Goal: Information Seeking & Learning: Learn about a topic

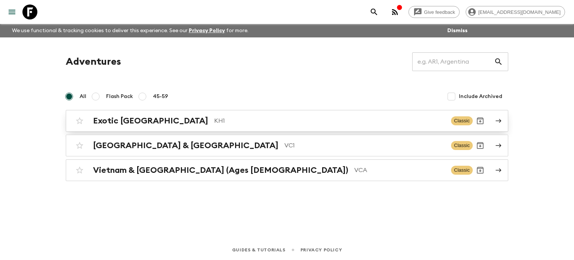
click at [214, 120] on p "KH1" at bounding box center [329, 120] width 231 height 9
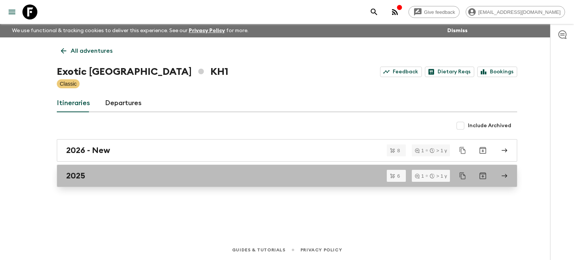
click at [119, 185] on link "2025" at bounding box center [287, 175] width 461 height 22
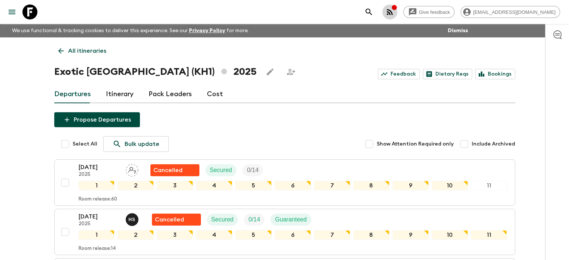
click at [394, 15] on icon "button" at bounding box center [389, 11] width 9 height 9
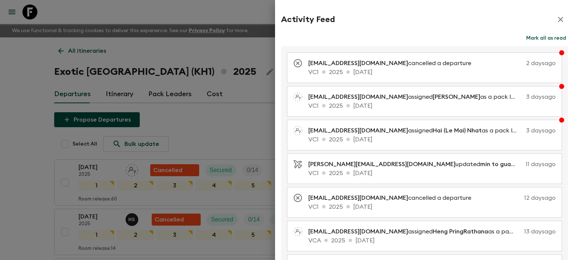
click at [557, 19] on icon "button" at bounding box center [560, 19] width 9 height 9
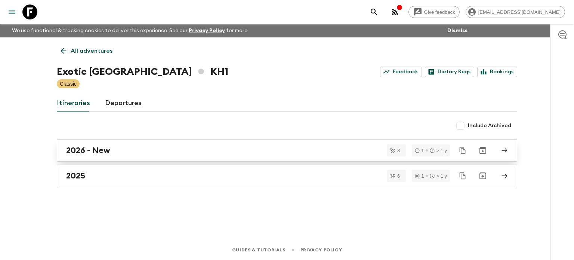
click at [101, 151] on h2 "2026 - New" at bounding box center [88, 150] width 44 height 10
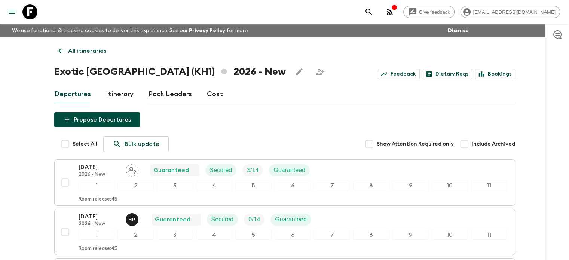
click at [60, 49] on icon at bounding box center [61, 51] width 6 height 6
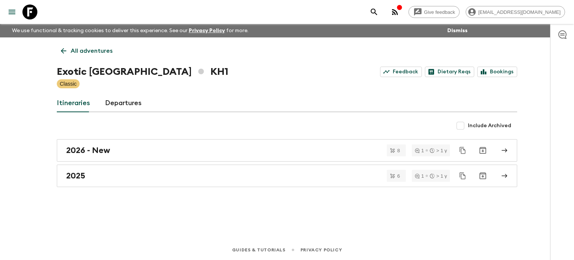
click at [61, 49] on icon at bounding box center [63, 51] width 8 height 8
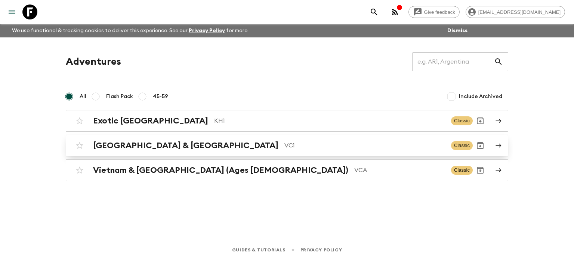
click at [116, 142] on h2 "[GEOGRAPHIC_DATA] & [GEOGRAPHIC_DATA]" at bounding box center [185, 146] width 185 height 10
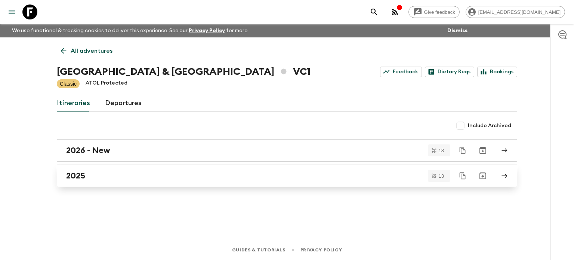
click at [105, 171] on div "2025" at bounding box center [280, 176] width 428 height 10
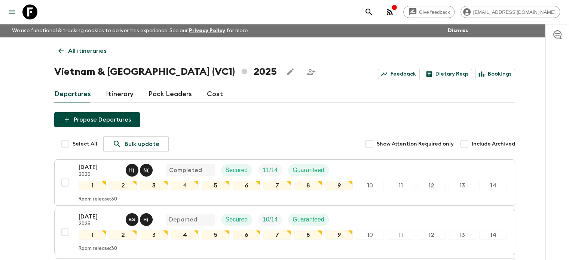
click at [61, 47] on icon at bounding box center [61, 51] width 8 height 8
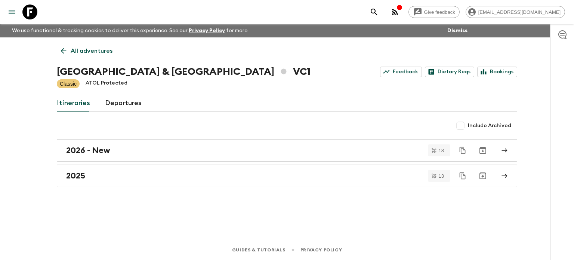
click at [65, 55] on link "All adventures" at bounding box center [87, 50] width 60 height 15
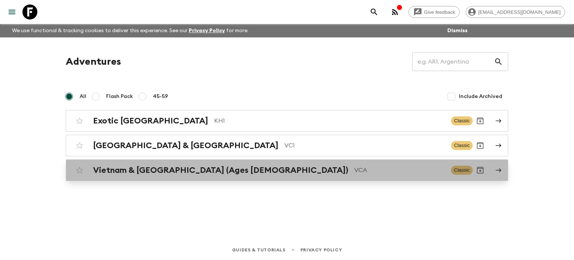
click at [153, 170] on h2 "Vietnam & [GEOGRAPHIC_DATA] (Ages [DEMOGRAPHIC_DATA])" at bounding box center [220, 170] width 255 height 10
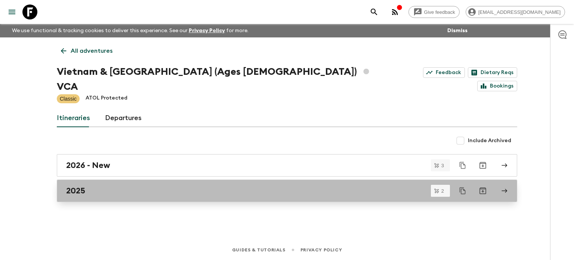
click at [115, 186] on div "2025" at bounding box center [280, 191] width 428 height 10
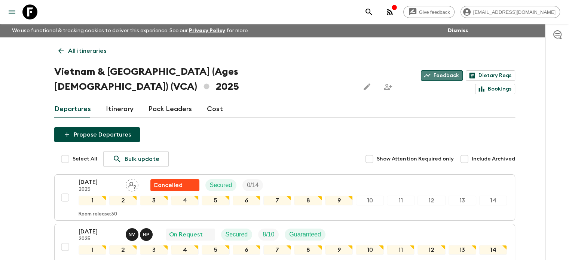
click at [421, 74] on link "Feedback" at bounding box center [442, 75] width 42 height 10
